Goal: Task Accomplishment & Management: Use online tool/utility

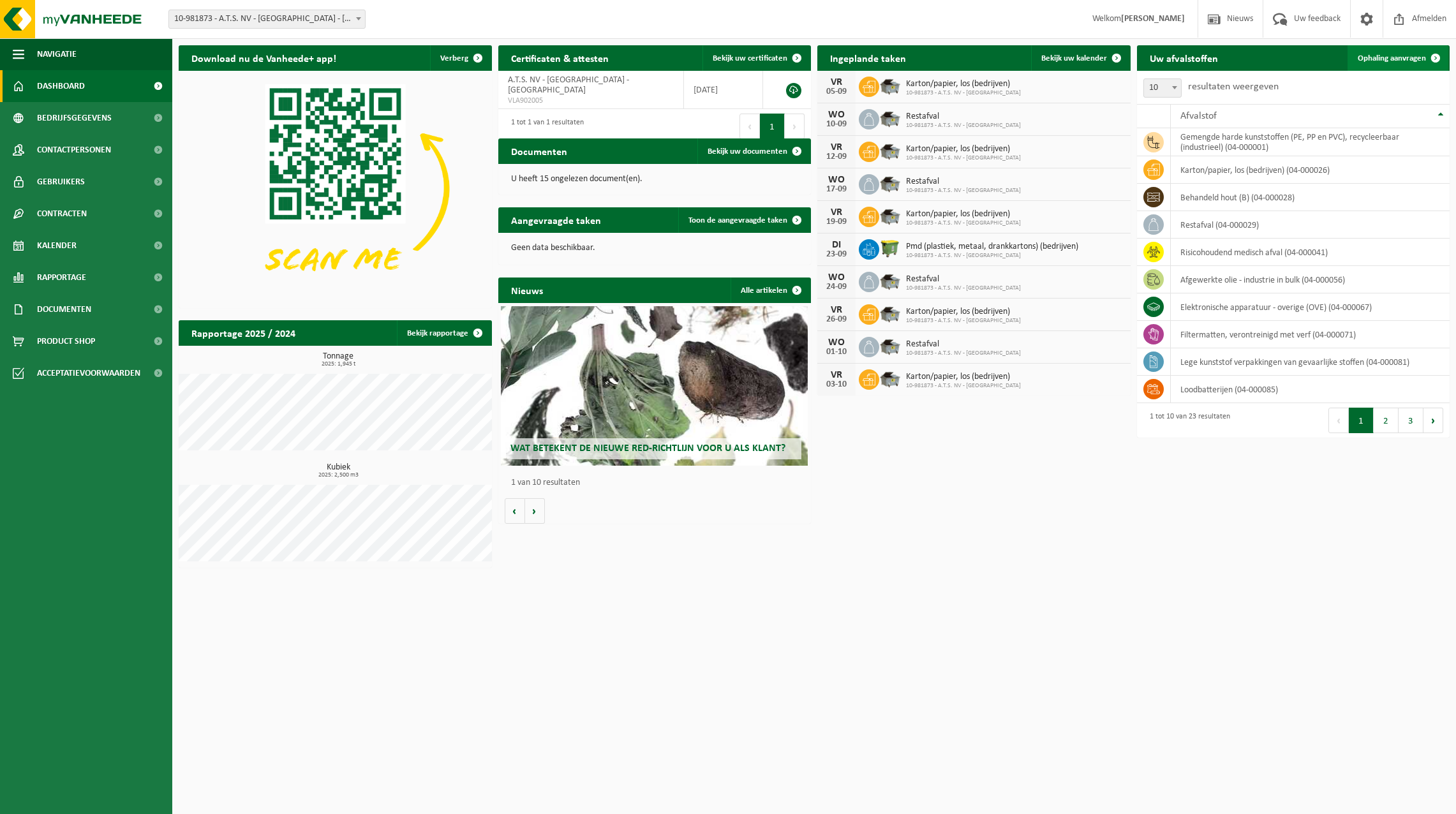
click at [1419, 54] on span "Ophaling aanvragen" at bounding box center [1391, 59] width 68 height 9
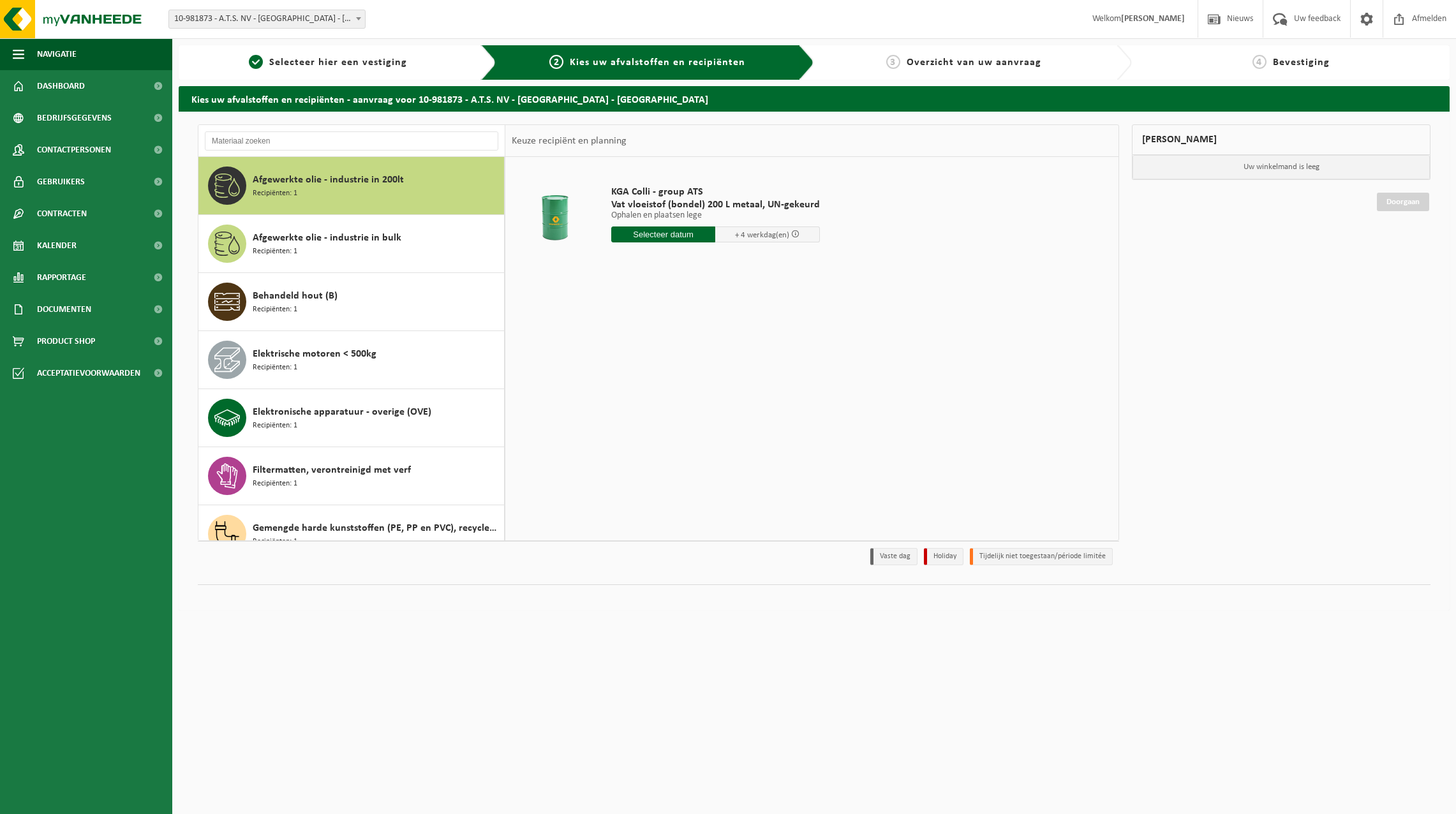
click at [605, 135] on div "Keuze recipiënt en planning" at bounding box center [569, 141] width 128 height 32
click at [599, 142] on div "Keuze recipiënt en planning" at bounding box center [569, 141] width 128 height 32
click at [339, 142] on input "text" at bounding box center [351, 141] width 293 height 19
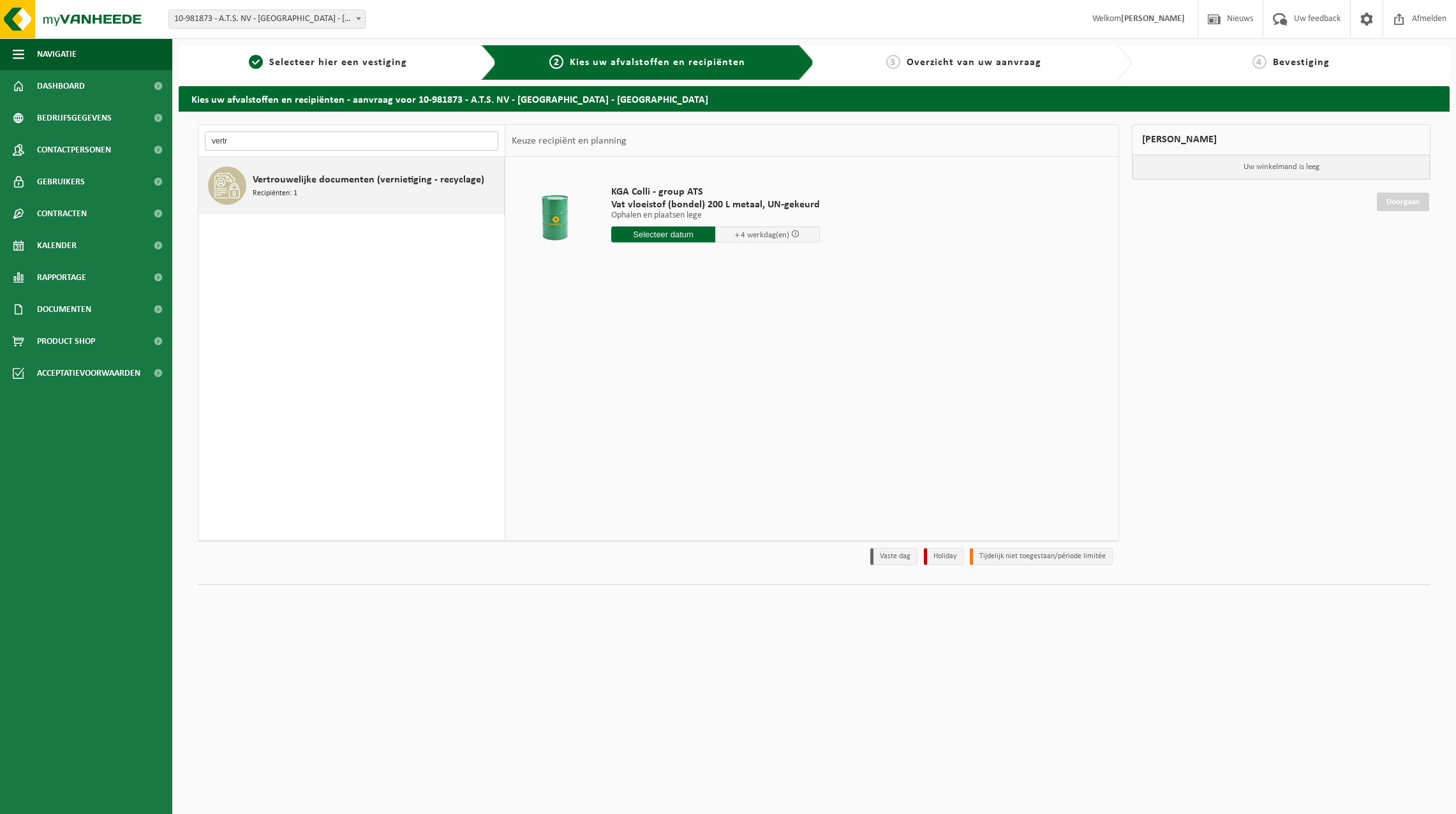
type input "vertr"
click at [315, 175] on span "Vertrouwelijke documenten (vernietiging - recyclage)" at bounding box center [369, 180] width 232 height 16
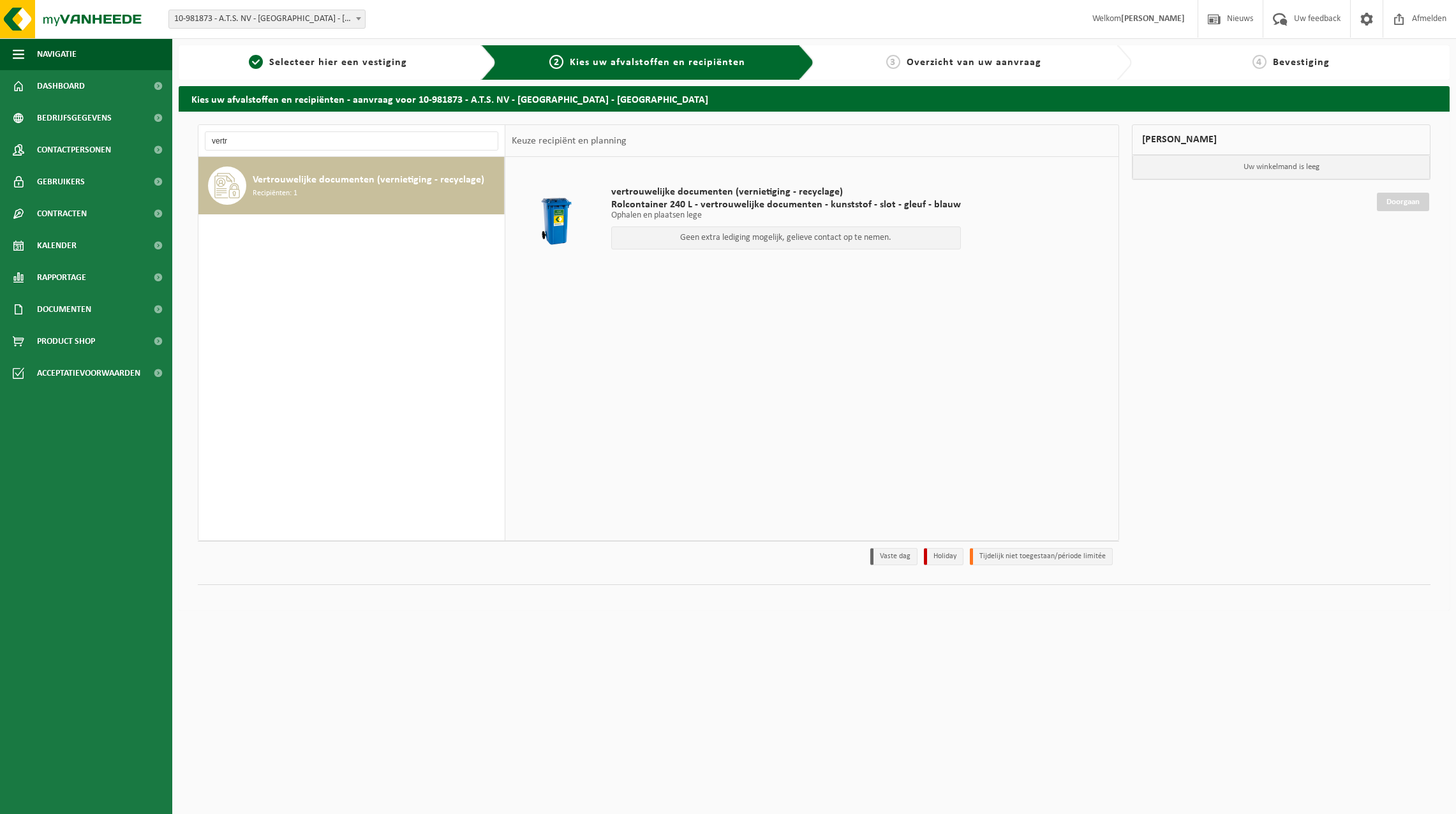
click at [704, 234] on p "Geen extra lediging mogelijk, gelieve contact op te nemen." at bounding box center [786, 238] width 336 height 9
drag, startPoint x: 704, startPoint y: 234, endPoint x: 802, endPoint y: 242, distance: 98.3
click at [802, 242] on p "Geen extra lediging mogelijk, gelieve contact op te nemen." at bounding box center [786, 238] width 336 height 9
click at [670, 191] on span "vertrouwelijke documenten (vernietiging - recyclage)" at bounding box center [786, 192] width 350 height 13
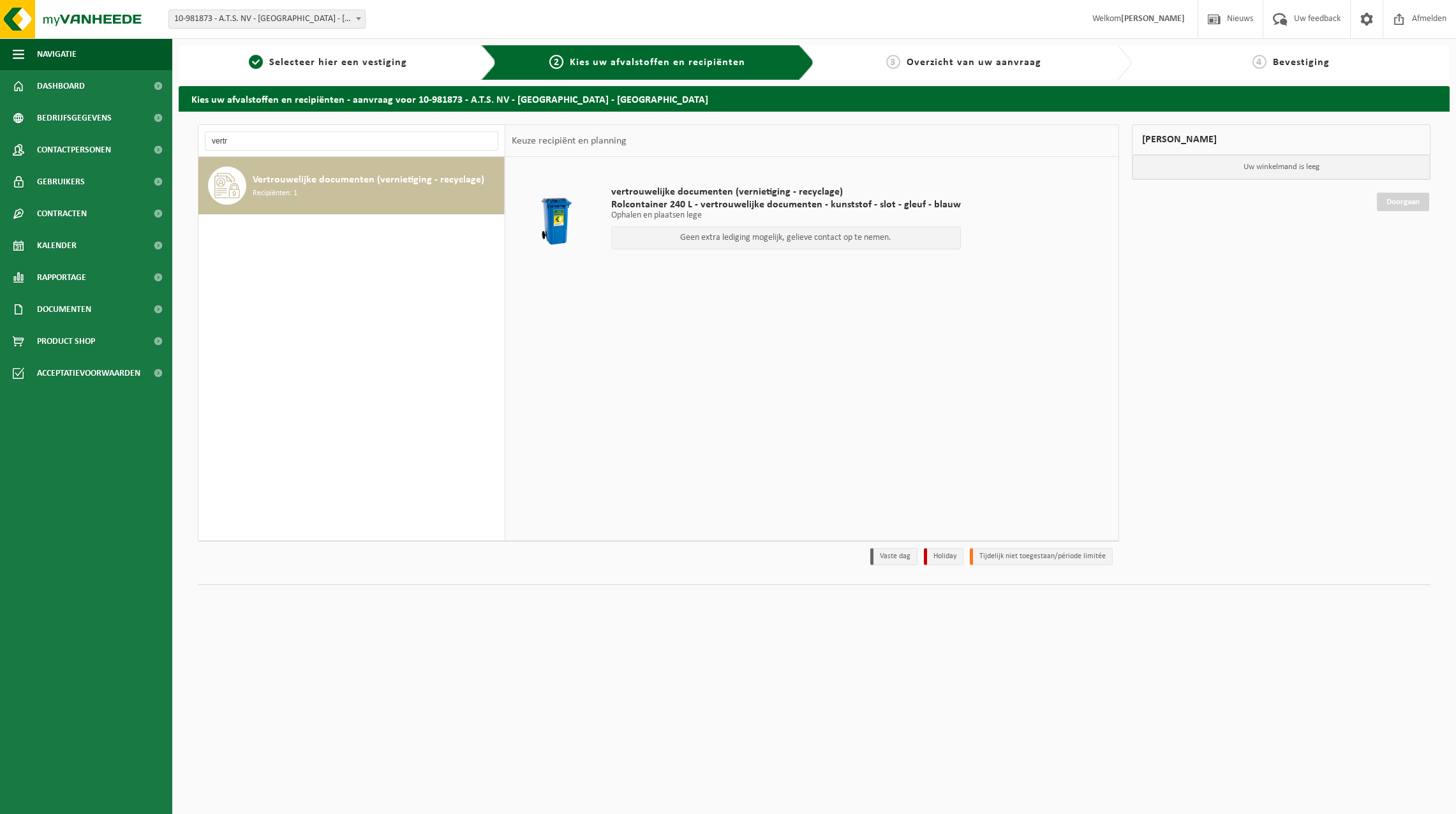
click at [795, 242] on p "Geen extra lediging mogelijk, gelieve contact op te nemen." at bounding box center [786, 238] width 336 height 9
click at [643, 348] on div "vertrouwelijke documenten (vernietiging - recyclage) Rolcontainer 240 L - vertr…" at bounding box center [811, 348] width 613 height 383
